Goal: Navigation & Orientation: Find specific page/section

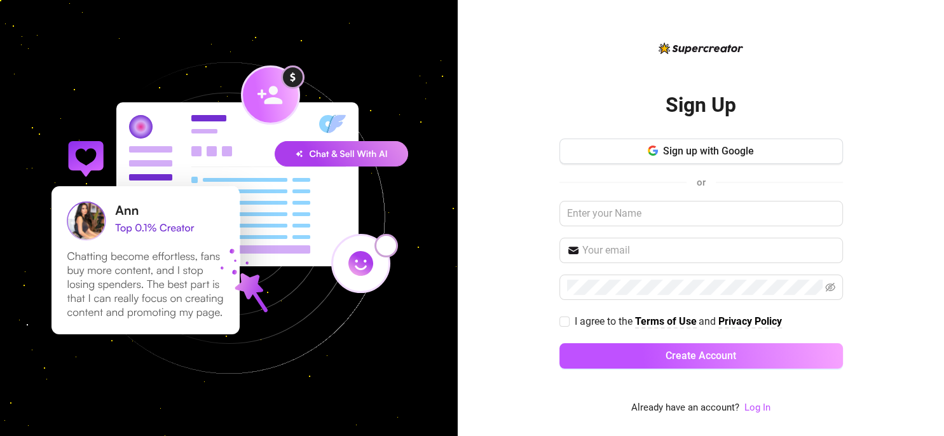
click at [759, 414] on link "Log In" at bounding box center [757, 407] width 26 height 15
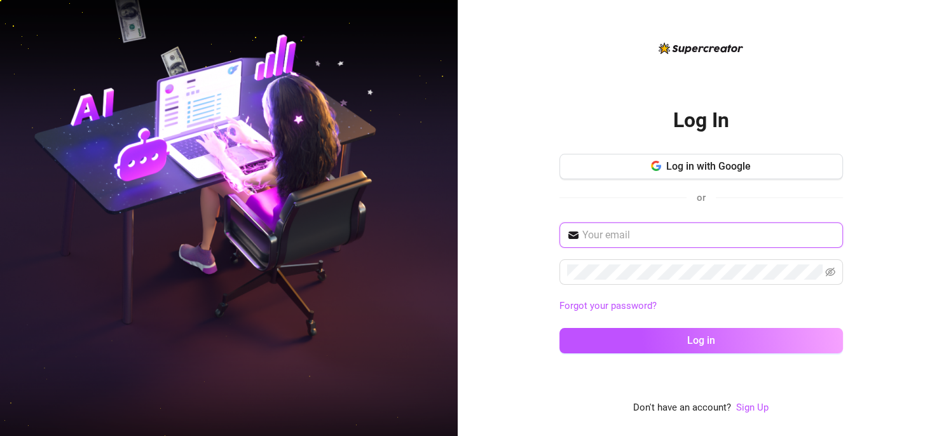
click at [643, 237] on input "text" at bounding box center [708, 235] width 253 height 15
type input "[PERSON_NAME][EMAIL_ADDRESS][DOMAIN_NAME]"
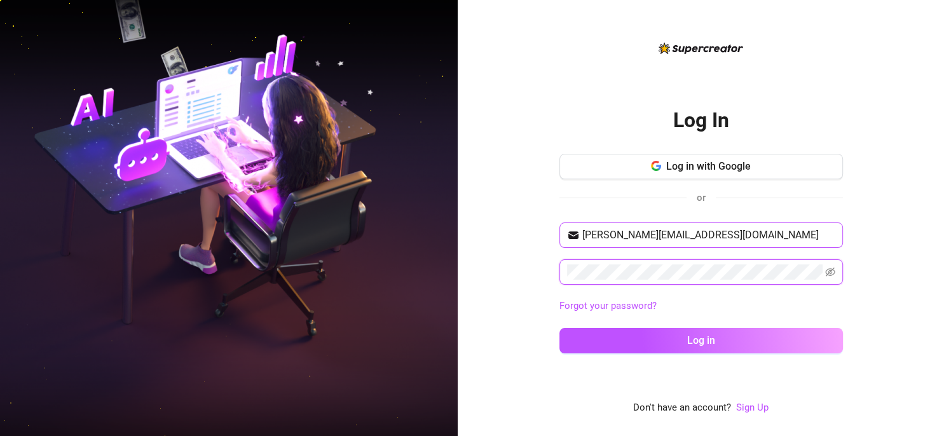
click at [559, 328] on button "Log in" at bounding box center [700, 340] width 283 height 25
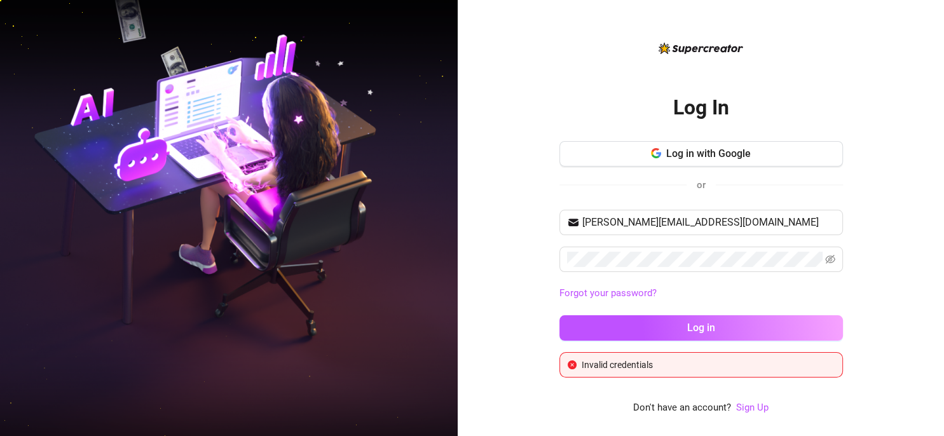
click at [825, 246] on div "[PERSON_NAME][EMAIL_ADDRESS][DOMAIN_NAME] Forgot your password? Log in" at bounding box center [700, 281] width 283 height 142
click at [830, 259] on icon "eye-invisible" at bounding box center [830, 259] width 10 height 9
click at [559, 315] on button "Log in" at bounding box center [700, 327] width 283 height 25
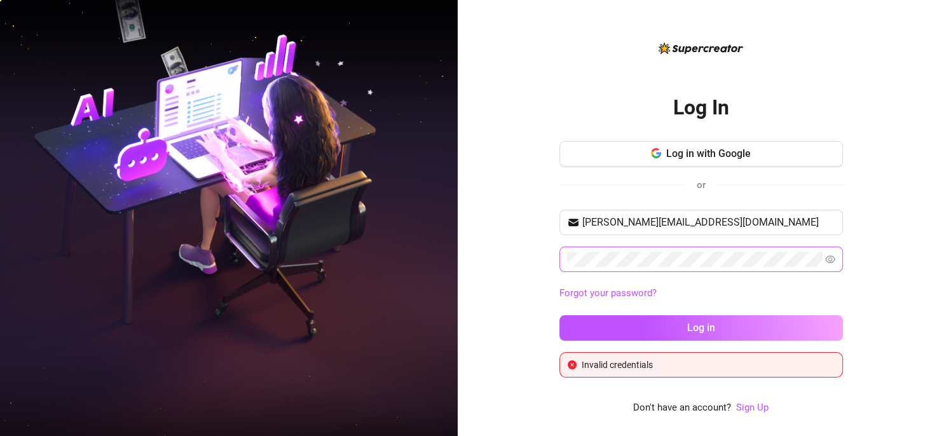
click at [695, 141] on div "Log In Log in with Google or [PERSON_NAME][EMAIL_ADDRESS][DOMAIN_NAME] Forgot y…" at bounding box center [700, 227] width 283 height 299
click at [688, 156] on span "Log in with Google" at bounding box center [708, 153] width 85 height 12
click at [676, 153] on span "Log in with Google" at bounding box center [708, 153] width 85 height 12
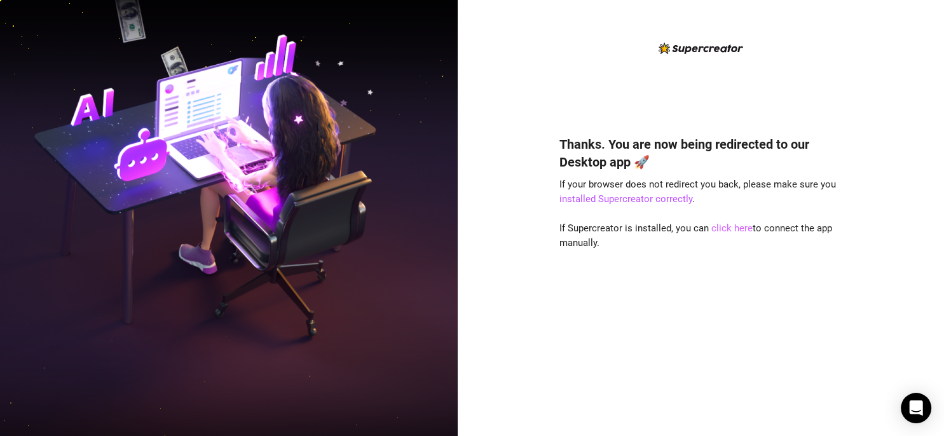
click at [721, 233] on link "click here" at bounding box center [731, 227] width 41 height 11
